Goal: Task Accomplishment & Management: Use online tool/utility

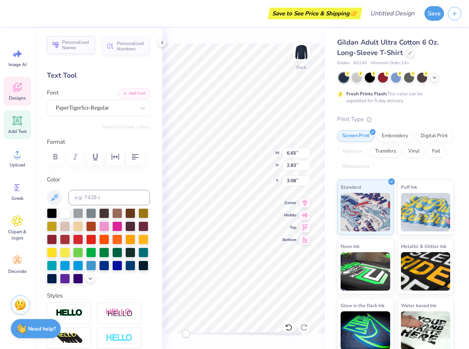
click at [72, 46] on span "Personalized Names" at bounding box center [76, 45] width 28 height 11
type input "12.43"
type input "2.00"
type input "11.75"
type textarea "A"
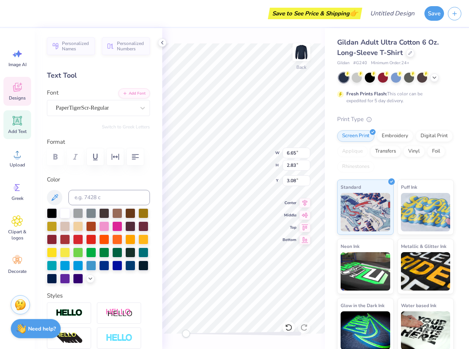
scroll to position [0, 2]
type textarea "Delta Gamma"
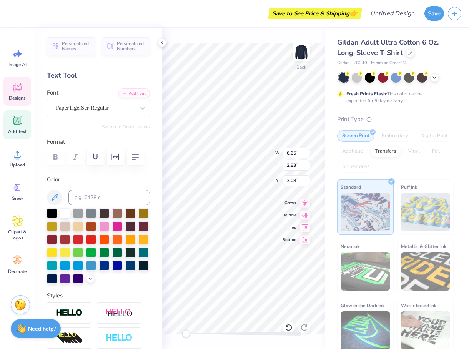
type input "1.89"
type input "0.98"
type input "5.54"
type input "15.75"
type input "3.00"
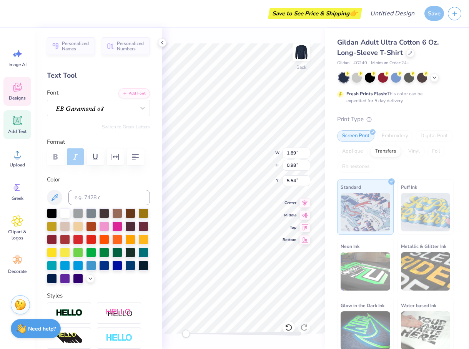
type input "3.69"
type input "1.89"
type input "0.98"
type input "5.54"
type input "1.11"
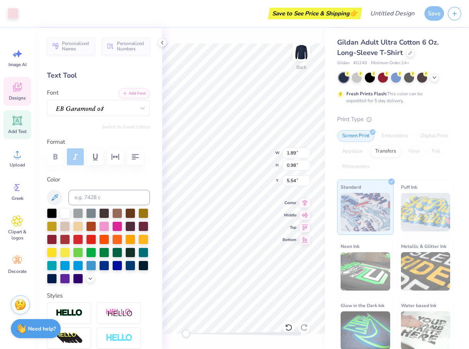
type input "1.09"
type input "3.00"
type input "15.75"
type input "3.00"
type input "3.69"
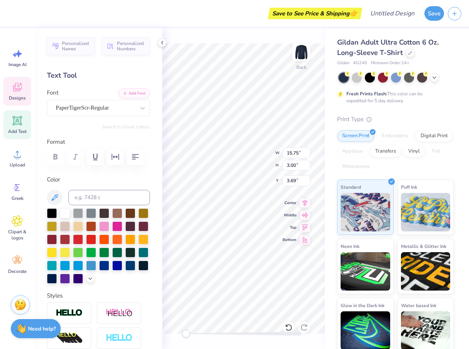
type input "13.93"
type input "2.65"
type input "3.53"
click at [137, 105] on div at bounding box center [143, 108] width 14 height 14
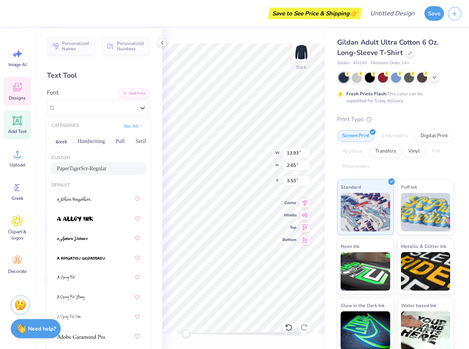
drag, startPoint x: 63, startPoint y: 169, endPoint x: 116, endPoint y: 172, distance: 52.8
click at [116, 172] on div "PaperTigerScr-Regular" at bounding box center [98, 169] width 83 height 8
click at [105, 113] on div "PaperTigerScr-Regular" at bounding box center [95, 108] width 81 height 12
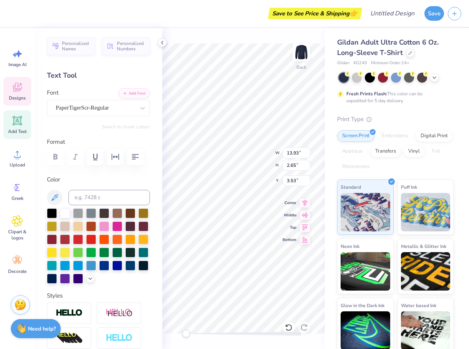
scroll to position [0, 1]
click at [64, 213] on div at bounding box center [65, 213] width 10 height 10
click at [164, 42] on icon at bounding box center [162, 43] width 6 height 6
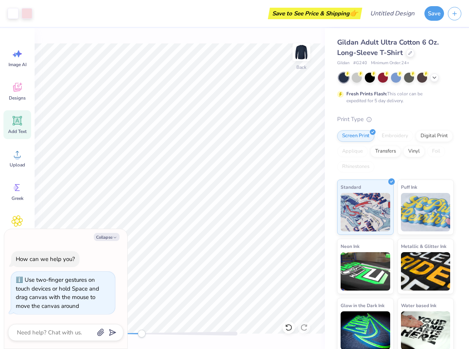
drag, startPoint x: 124, startPoint y: 334, endPoint x: 144, endPoint y: 331, distance: 20.2
click at [144, 331] on div "Accessibility label" at bounding box center [142, 334] width 8 height 8
drag, startPoint x: 146, startPoint y: 332, endPoint x: 133, endPoint y: 332, distance: 12.7
click at [133, 332] on div "Accessibility label" at bounding box center [134, 334] width 8 height 8
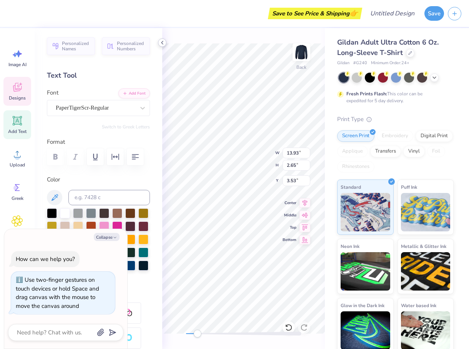
click at [161, 44] on icon at bounding box center [162, 43] width 6 height 6
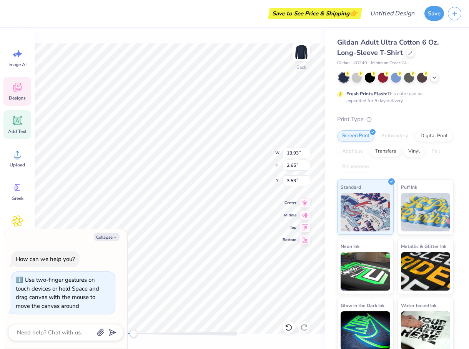
click at [325, 180] on div "Gildan Adult Ultra Cotton 6 Oz. Long-Sleeve T-Shirt Gildan # G240 Minimum Order…" at bounding box center [397, 190] width 144 height 325
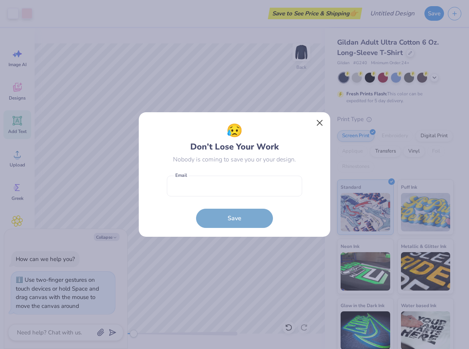
click at [318, 123] on button "Close" at bounding box center [320, 123] width 15 height 15
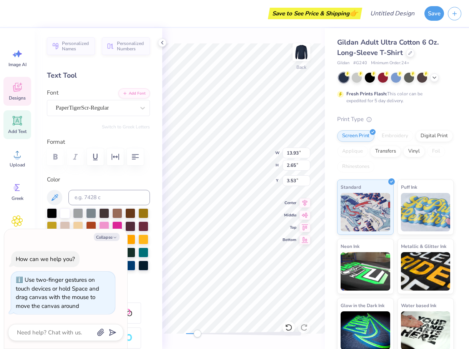
scroll to position [0, 2]
drag, startPoint x: 198, startPoint y: 335, endPoint x: 180, endPoint y: 335, distance: 17.7
click at [180, 335] on div "Back W 13.93 13.93 " H 2.65 2.65 " Y 3.53 3.53 " Center Middle Top Bottom" at bounding box center [243, 188] width 163 height 321
type textarea "x"
type textarea "Delta"
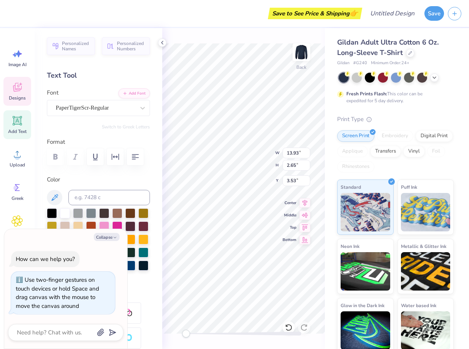
scroll to position [0, 0]
type textarea "x"
type textarea "Delta"
type textarea "x"
type textarea "Delt"
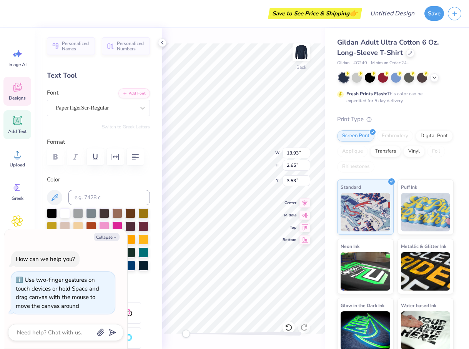
scroll to position [0, 0]
type textarea "x"
type textarea "Del"
type textarea "x"
type textarea "De"
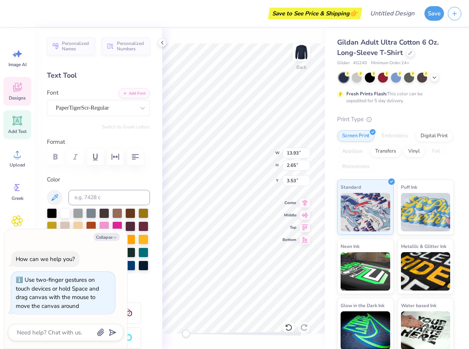
type textarea "x"
type textarea "D"
type textarea "x"
type textarea "s"
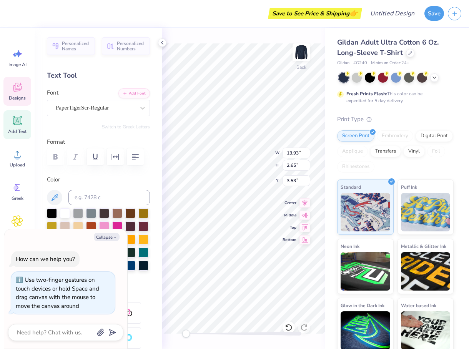
type textarea "x"
type textarea "se"
type textarea "x"
type textarea "ser"
type textarea "x"
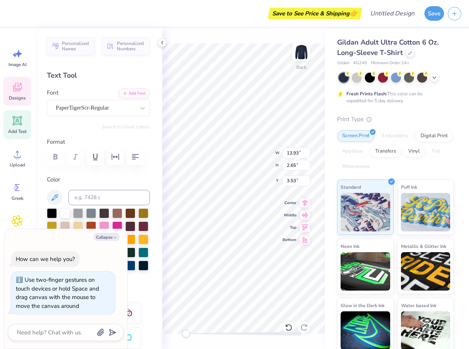
type textarea "serv"
type textarea "x"
type textarea "servi"
type textarea "x"
type textarea "servic"
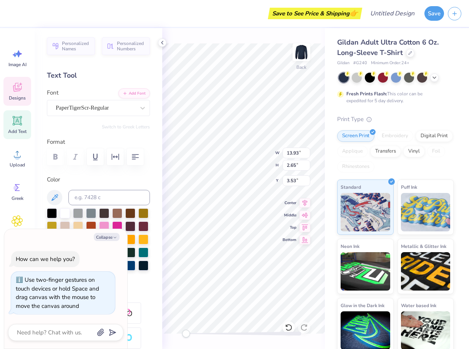
type textarea "x"
type textarea "service"
type textarea "x"
type textarea "service"
type textarea "x"
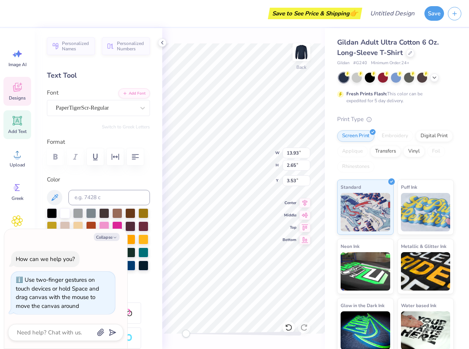
type textarea "service f"
type textarea "x"
type textarea "service fo"
type textarea "x"
type textarea "service for"
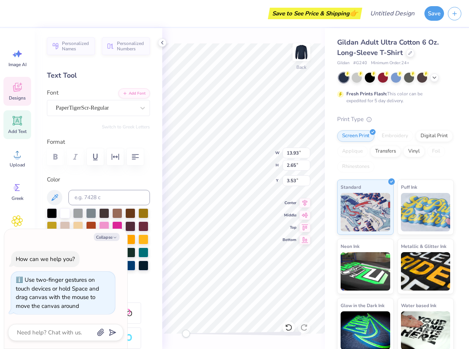
type textarea "x"
type textarea "service for"
type textarea "x"
type textarea "service for s"
type textarea "x"
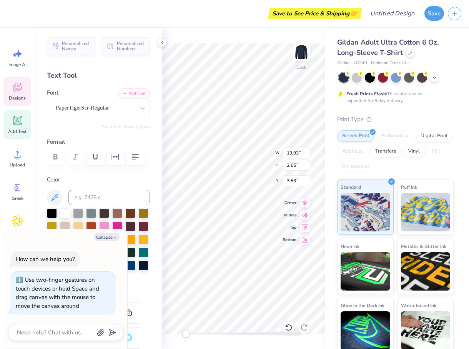
type textarea "service for si"
type textarea "x"
type textarea "service for sigh"
type textarea "x"
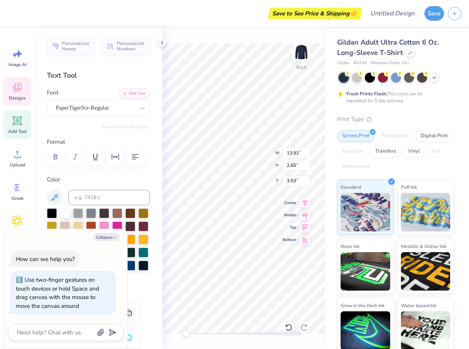
type textarea "service for sight"
click at [112, 240] on button "Collapse" at bounding box center [107, 237] width 26 height 8
type textarea "x"
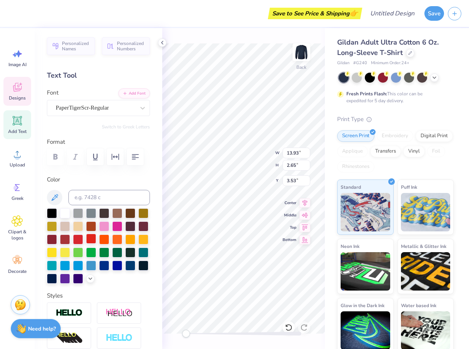
click at [90, 242] on div at bounding box center [91, 239] width 10 height 10
click at [79, 242] on div at bounding box center [78, 239] width 10 height 10
click at [53, 242] on div at bounding box center [52, 239] width 10 height 10
click at [77, 240] on div at bounding box center [78, 239] width 10 height 10
click at [65, 240] on div at bounding box center [65, 239] width 10 height 10
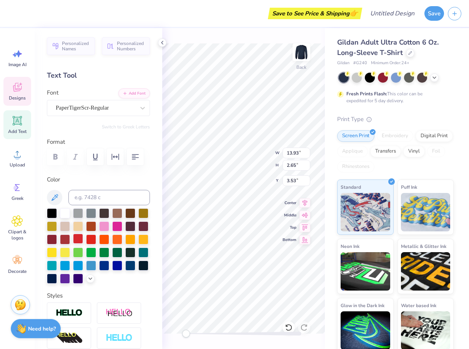
click at [75, 240] on div at bounding box center [78, 239] width 10 height 10
click at [79, 240] on div at bounding box center [78, 239] width 10 height 10
click at [162, 40] on icon at bounding box center [162, 43] width 6 height 6
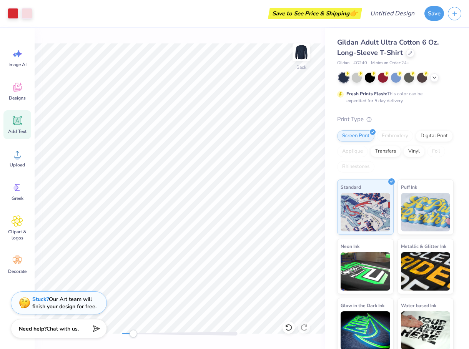
drag, startPoint x: 123, startPoint y: 336, endPoint x: 133, endPoint y: 337, distance: 10.0
click at [133, 337] on div "Accessibility label" at bounding box center [133, 334] width 8 height 8
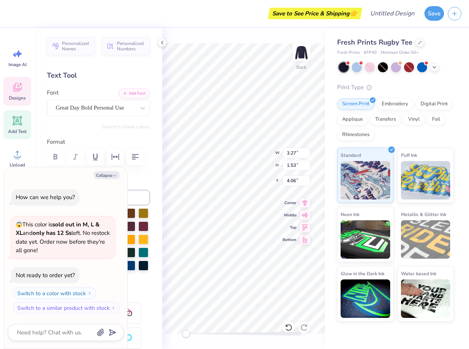
type textarea "x"
type textarea "Aph"
type textarea "x"
type textarea "Ap"
type textarea "x"
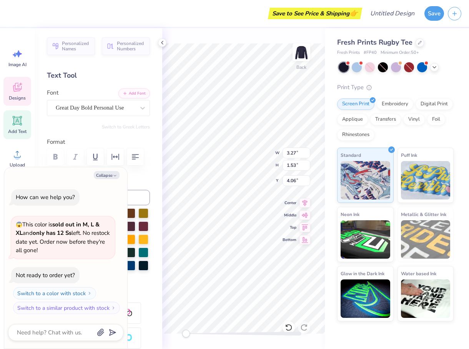
type textarea "A"
type textarea "x"
type textarea "S"
type textarea "x"
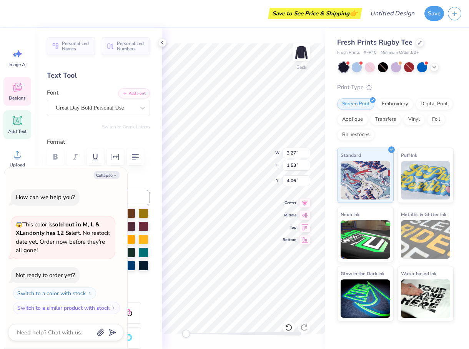
type textarea "Se"
type textarea "x"
type textarea "Ser"
type textarea "x"
type textarea "Serv"
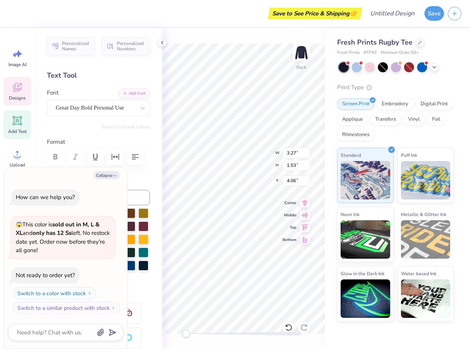
type textarea "x"
type textarea "Servi"
type textarea "x"
type textarea "Servic"
type textarea "x"
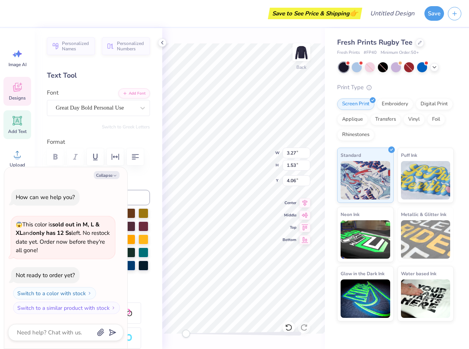
type textarea "Service"
type textarea "x"
type textarea "Service"
type textarea "x"
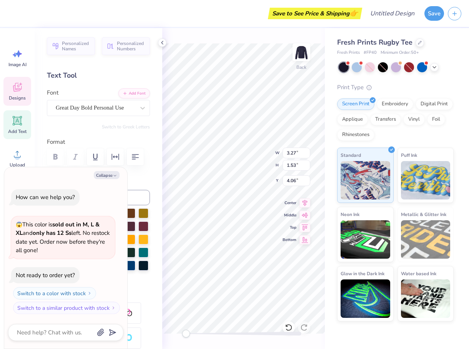
type textarea "Service F"
type textarea "x"
type textarea "Service Fo"
type textarea "x"
type textarea "Service For"
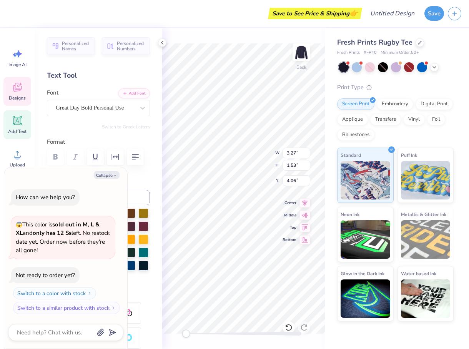
scroll to position [0, 1]
type textarea "x"
type textarea "Service For"
type textarea "x"
type textarea "Service For S"
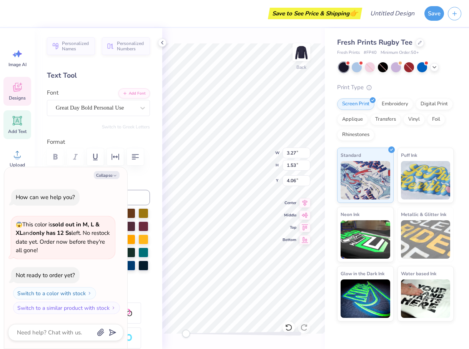
type textarea "x"
type textarea "Service For Si"
type textarea "x"
type textarea "Service For Sig"
type textarea "x"
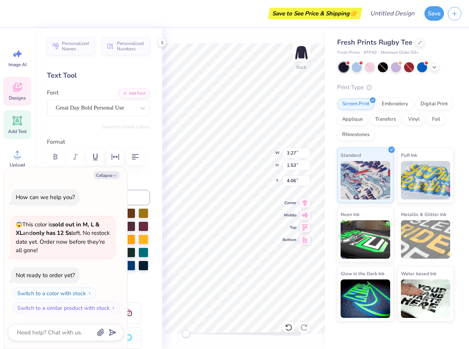
type textarea "Service For Sigh"
type textarea "x"
type textarea "Service For Sight"
click at [297, 155] on div "Back W 8.45 8.45 " H 1.66 1.66 " Y 3.92 3.92 " Center Middle Top Bottom" at bounding box center [243, 188] width 163 height 321
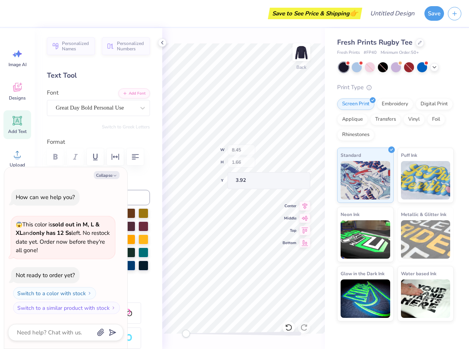
type textarea "x"
type input "11.37"
type input "2.23"
type input "6.49"
click at [251, 42] on div "Back W 11.37 11.37 " H 2.23 2.23 " Y 6.49 6.49 " Center Middle Top Bottom" at bounding box center [243, 188] width 163 height 321
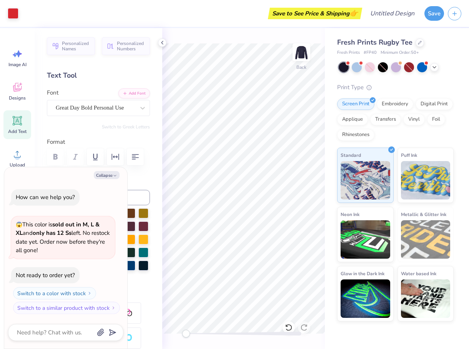
click at [271, 3] on div "Save to See Price & Shipping 👉" at bounding box center [191, 13] width 338 height 27
type textarea "x"
type textarea "D"
type textarea "x"
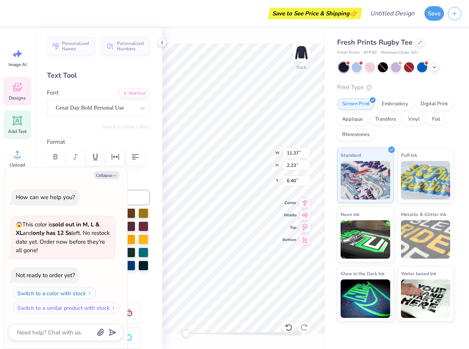
type textarea "De"
type textarea "x"
type textarea "Del"
type textarea "x"
type textarea "Delt"
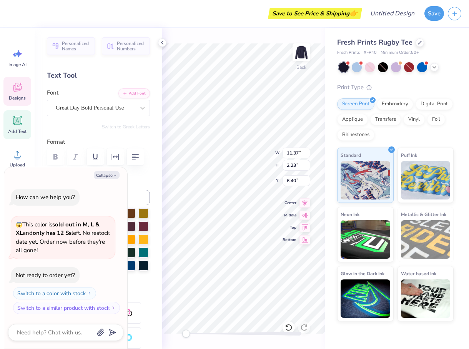
type textarea "x"
type textarea "Delta"
type textarea "x"
type textarea "Delta"
type textarea "x"
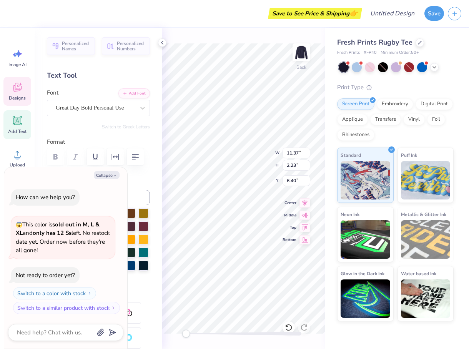
type textarea "Delta G"
type textarea "x"
type textarea "Delta Ga"
type textarea "x"
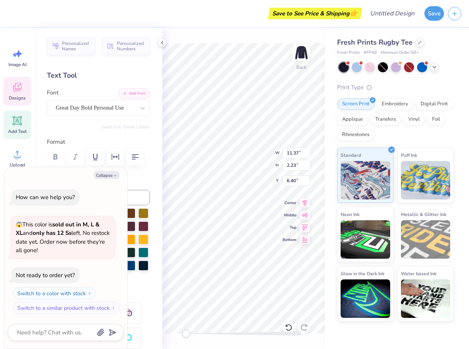
type textarea "Delta Gam"
type textarea "x"
type textarea "Delta [PERSON_NAME]"
type textarea "x"
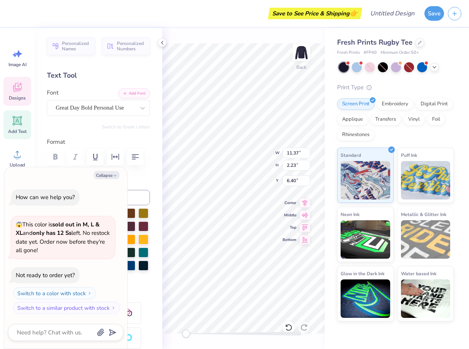
type textarea "Delta Gamma"
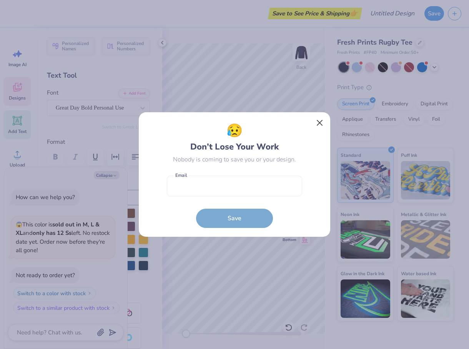
click at [322, 124] on button "Close" at bounding box center [320, 123] width 15 height 15
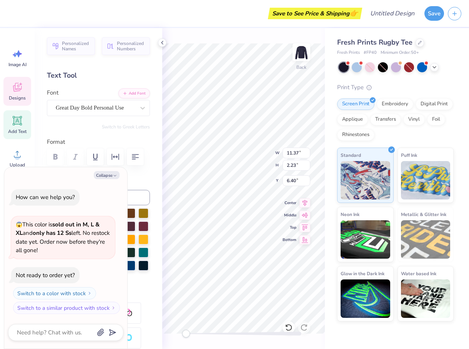
type textarea "x"
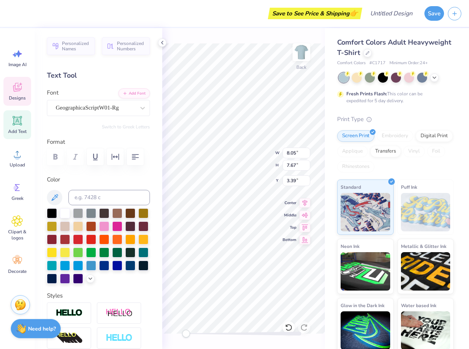
scroll to position [0, 2]
type textarea "Delta Gamma"
click at [163, 45] on icon at bounding box center [162, 43] width 6 height 6
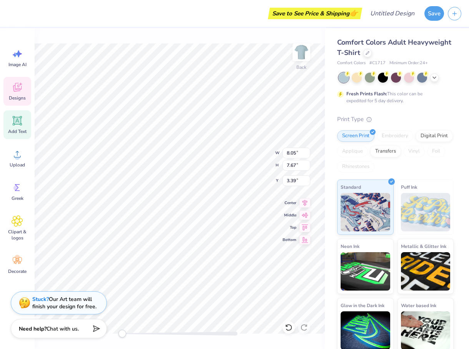
type input "14.17"
type input "5.02"
type input "4.51"
type input "3.29"
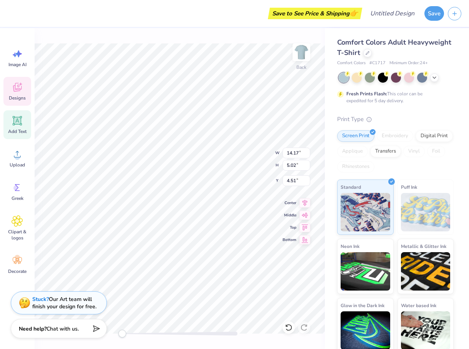
type input "3.95"
type input "5.98"
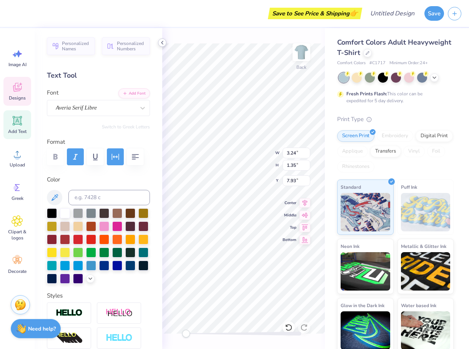
type textarea "S"
type textarea "service for sight"
click at [90, 242] on div at bounding box center [91, 239] width 10 height 10
type input "14.17"
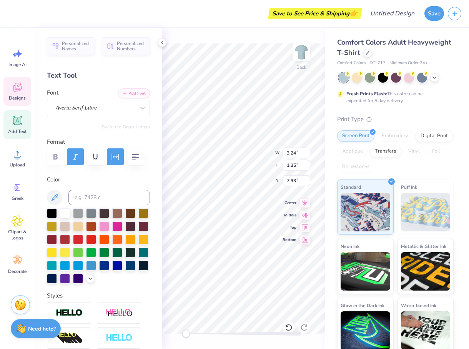
type input "5.02"
type input "4.51"
click at [64, 212] on div at bounding box center [65, 213] width 10 height 10
click at [19, 88] on icon at bounding box center [17, 87] width 8 height 9
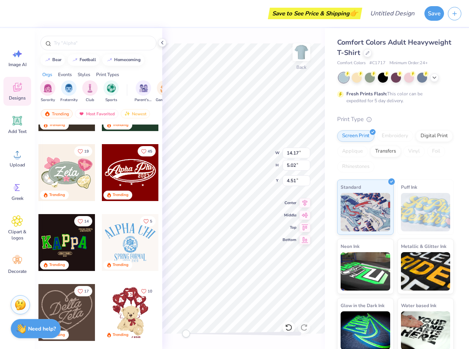
scroll to position [193, 0]
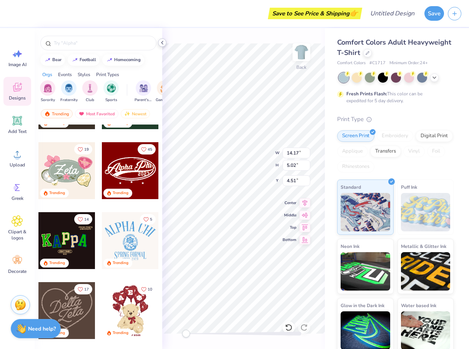
click at [165, 42] on icon at bounding box center [162, 43] width 6 height 6
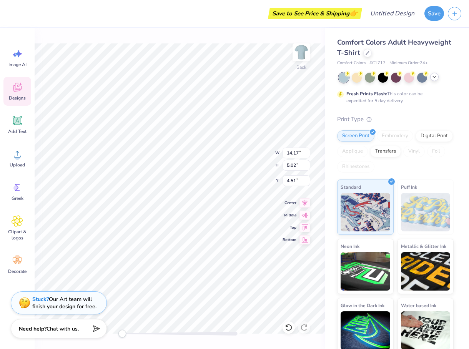
click at [432, 77] on icon at bounding box center [435, 77] width 6 height 6
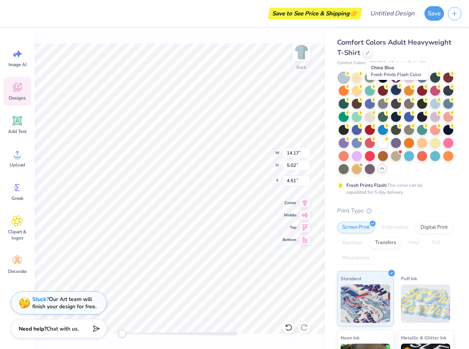
click at [397, 89] on div at bounding box center [396, 90] width 10 height 10
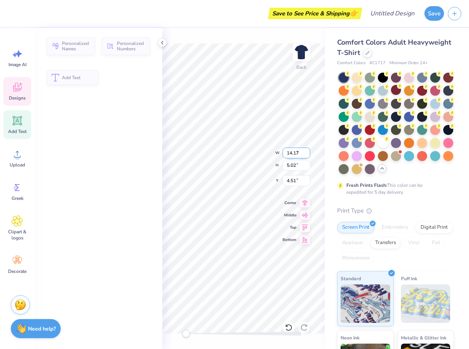
type input "4.74"
type input "3.01"
type input "2.50"
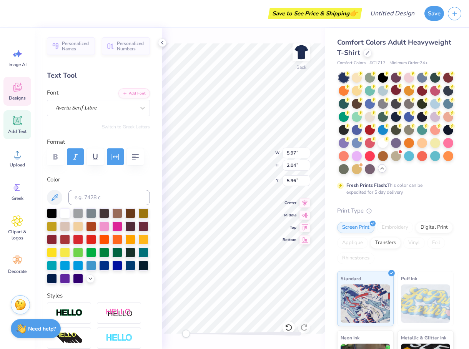
type input "11.00"
type input "6.24"
type input "3.90"
click at [307, 167] on input "5.01" at bounding box center [297, 165] width 28 height 11
type input "5.02"
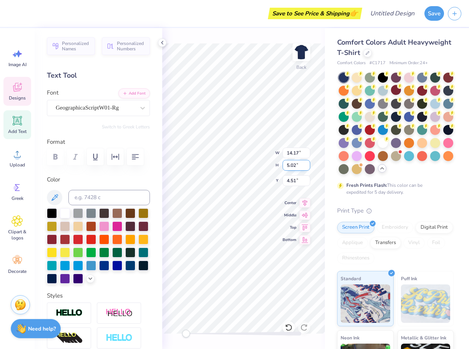
click at [307, 163] on input "5.02" at bounding box center [297, 165] width 28 height 11
type input "14.16"
click at [307, 155] on input "14.16" at bounding box center [297, 153] width 28 height 11
click at [305, 204] on icon at bounding box center [305, 202] width 5 height 7
type input "13.80"
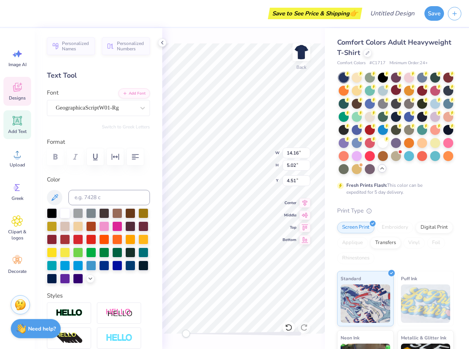
type input "4.89"
type input "4.48"
type input "5.38"
type input "1.84"
type input "5.75"
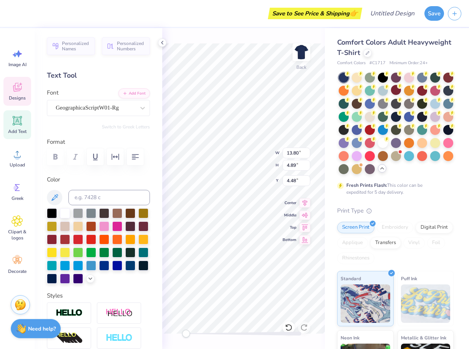
type input "13.80"
type input "4.89"
type input "4.48"
type input "11.26"
type input "3.85"
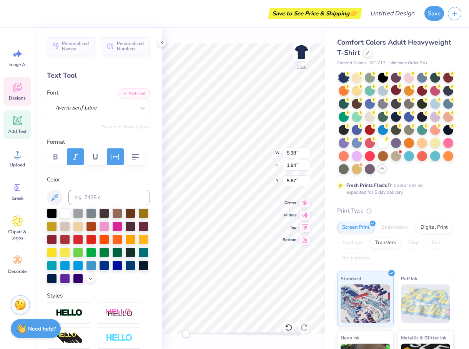
type input "5.05"
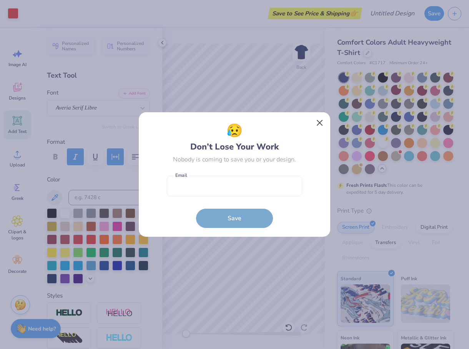
click at [320, 122] on button "Close" at bounding box center [320, 123] width 15 height 15
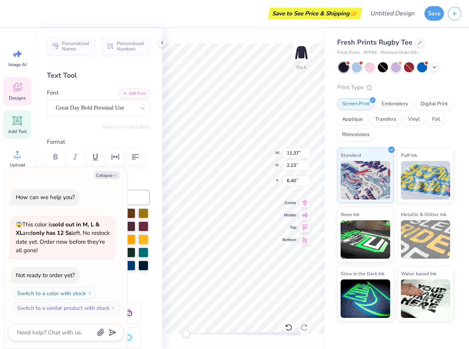
type textarea "x"
